Goal: Submit feedback/report problem

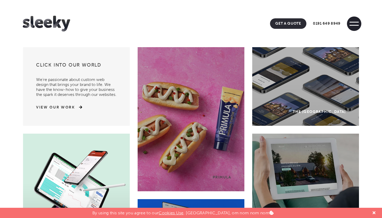
click at [355, 24] on span at bounding box center [354, 24] width 14 height 14
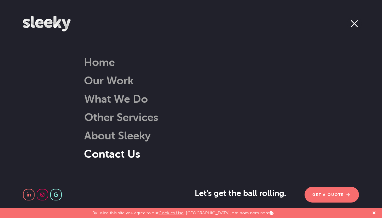
click at [104, 149] on link "Contact Us" at bounding box center [112, 153] width 56 height 13
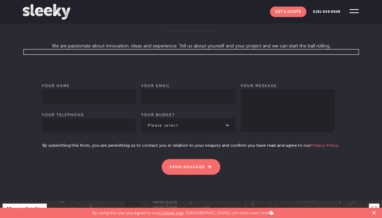
scroll to position [346, 0]
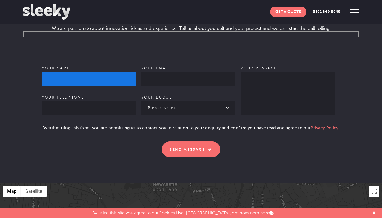
click at [73, 73] on input "Your name" at bounding box center [89, 79] width 94 height 14
type input "Tilak Sharma"
type input "09993961683"
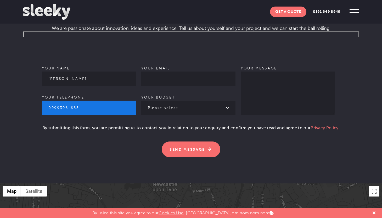
type input "tilak@techtorank.com"
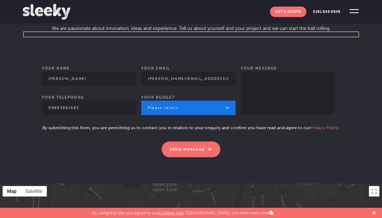
click at [178, 101] on select "Please select £1k - £2k £2k - £3k £3k - £4k £4k - £5k £5k - £10k More than £10k" at bounding box center [188, 108] width 94 height 14
select select "£1k - £2k"
click at [141, 101] on select "Please select £1k - £2k £2k - £3k £3k - £4k £4k - £5k £5k - £10k More than £10k" at bounding box center [188, 108] width 94 height 14
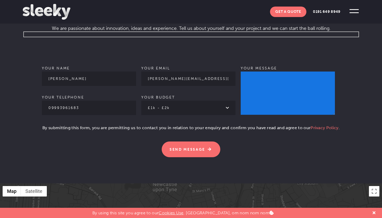
click at [270, 73] on textarea "Your message" at bounding box center [288, 93] width 94 height 43
paste textarea "Hello Team, Hope you are doing well, I am writing this email to express my inte…"
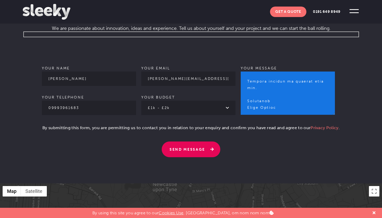
type textarea "Hello Team, Hope you are doing well, I am writing this email to express my inte…"
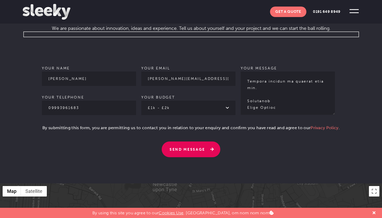
click at [206, 141] on input "Send Message" at bounding box center [191, 149] width 59 height 16
click at [177, 146] on input "Send Message" at bounding box center [191, 149] width 59 height 16
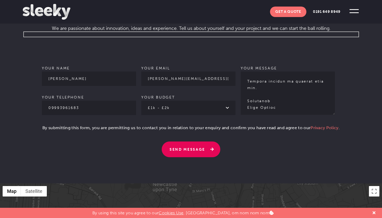
click at [177, 146] on input "Send Message" at bounding box center [191, 149] width 59 height 16
click at [178, 141] on input "Send Message" at bounding box center [191, 149] width 59 height 16
drag, startPoint x: 179, startPoint y: 140, endPoint x: 217, endPoint y: 139, distance: 38.5
click at [217, 141] on input "Send Message" at bounding box center [191, 149] width 59 height 16
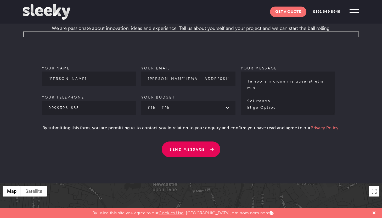
click at [217, 141] on input "Send Message" at bounding box center [191, 149] width 59 height 16
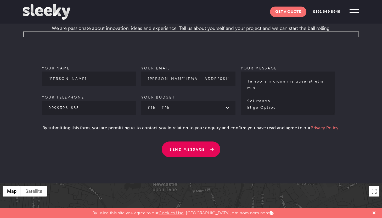
click at [217, 141] on input "Send Message" at bounding box center [191, 149] width 59 height 16
click at [209, 141] on input "Send Message" at bounding box center [191, 149] width 59 height 16
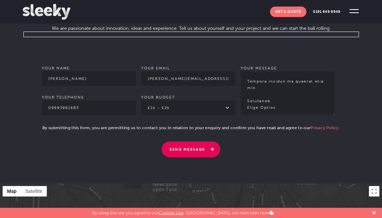
click at [209, 141] on input "Send Message" at bounding box center [191, 149] width 59 height 16
click at [38, 122] on form "Your name Tilak Sharma Your telephone 09993961683 Your email tilak@techtorank.c…" at bounding box center [191, 94] width 337 height 126
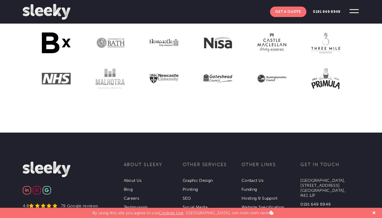
scroll to position [787, 0]
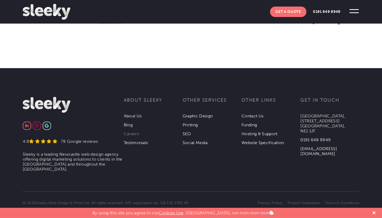
click at [131, 131] on link "Careers" at bounding box center [131, 133] width 15 height 5
click at [130, 131] on link "Careers" at bounding box center [131, 133] width 15 height 5
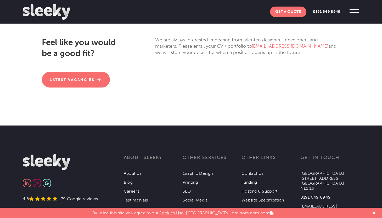
scroll to position [165, 0]
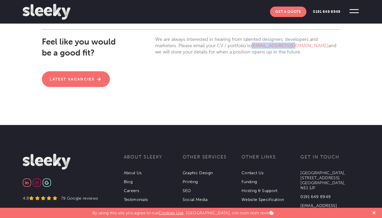
drag, startPoint x: 293, startPoint y: 46, endPoint x: 254, endPoint y: 45, distance: 38.5
click at [254, 45] on p "We are always interested in hearing from talented designers, developers and mar…" at bounding box center [247, 45] width 185 height 19
copy link "[EMAIL_ADDRESS][DOMAIN_NAME]"
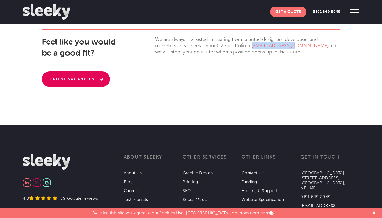
click at [92, 84] on link "Latest Vacancies" at bounding box center [76, 79] width 68 height 16
